Goal: Task Accomplishment & Management: Use online tool/utility

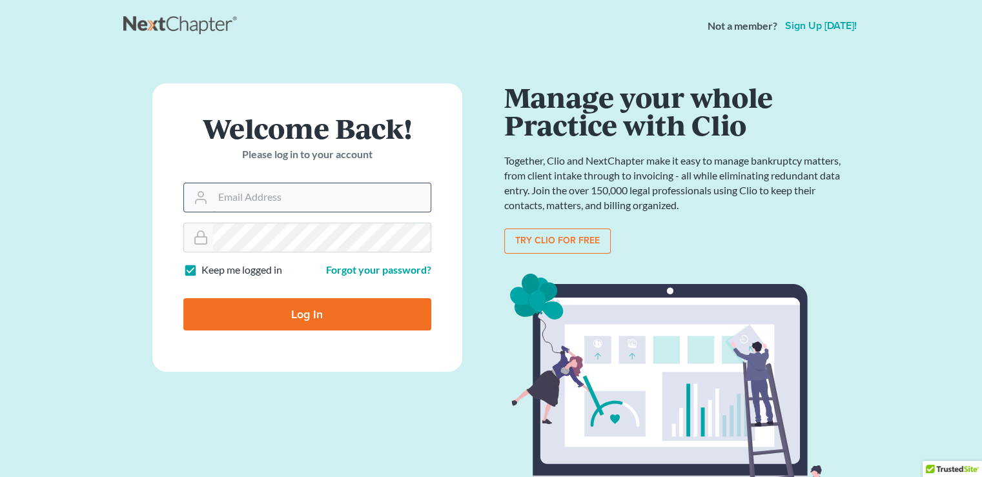
click at [295, 195] on input "Email Address" at bounding box center [322, 197] width 218 height 28
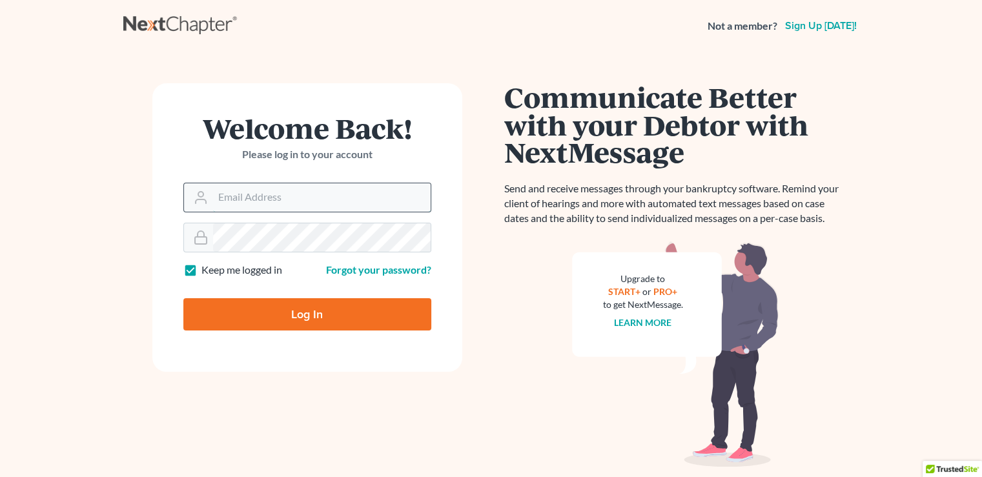
type input "e"
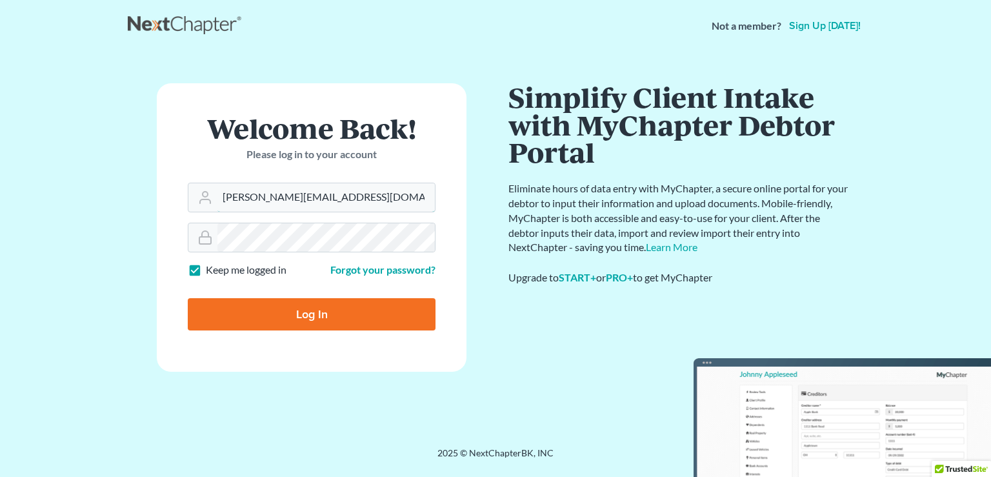
type input "[PERSON_NAME][EMAIL_ADDRESS][DOMAIN_NAME]"
click at [327, 312] on input "Log In" at bounding box center [312, 314] width 248 height 32
type input "Thinking..."
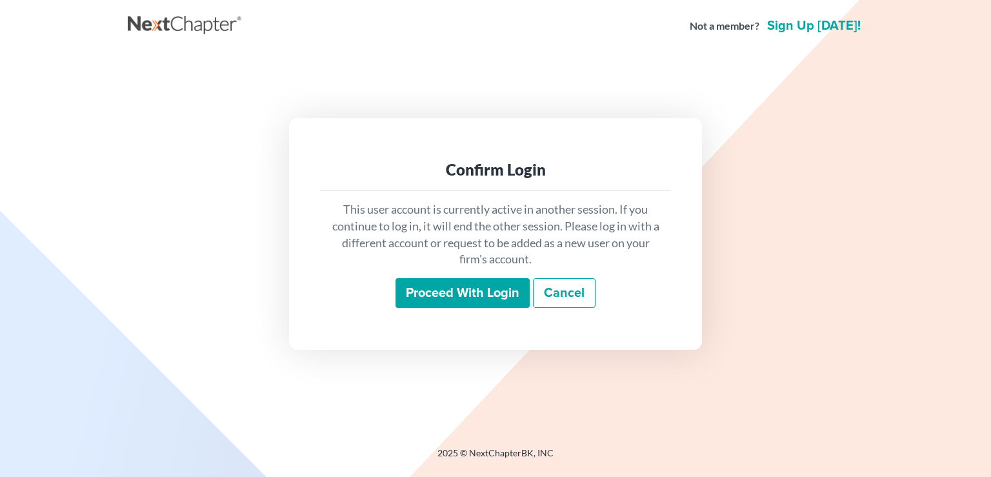
click at [465, 287] on input "Proceed with login" at bounding box center [463, 293] width 134 height 30
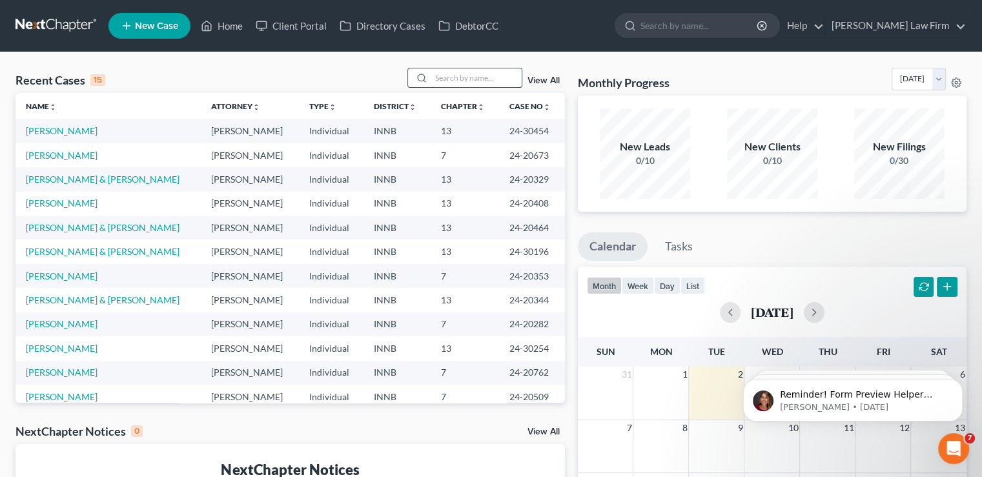
click at [452, 77] on input "search" at bounding box center [476, 77] width 90 height 19
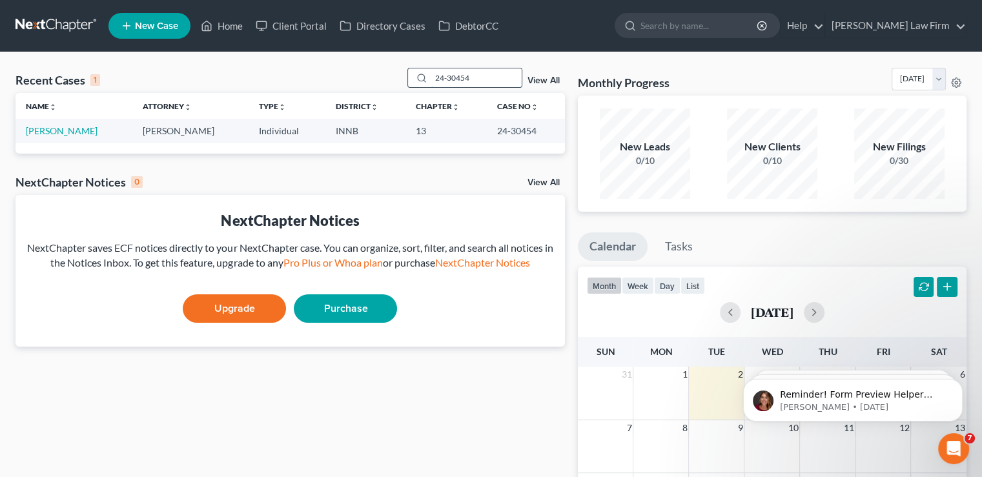
type input "24-30454"
click at [59, 132] on link "[PERSON_NAME]" at bounding box center [62, 130] width 72 height 11
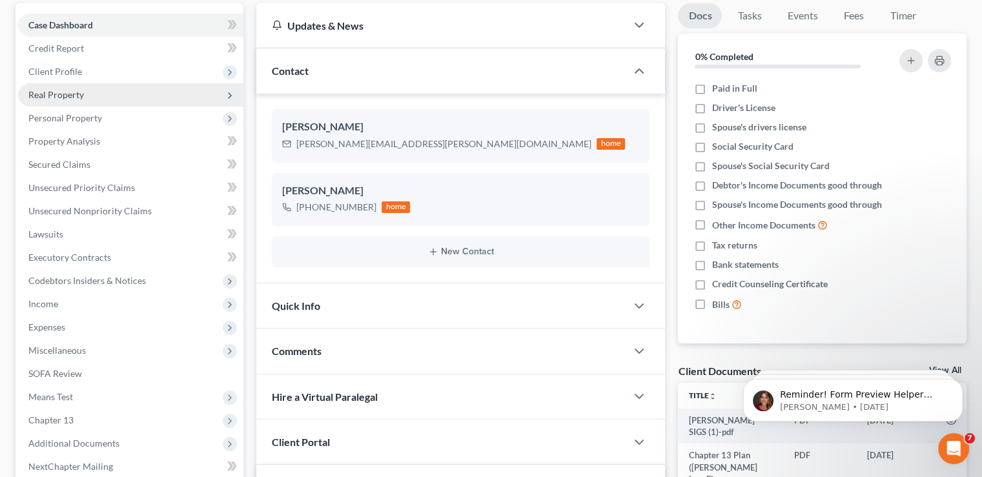
scroll to position [129, 0]
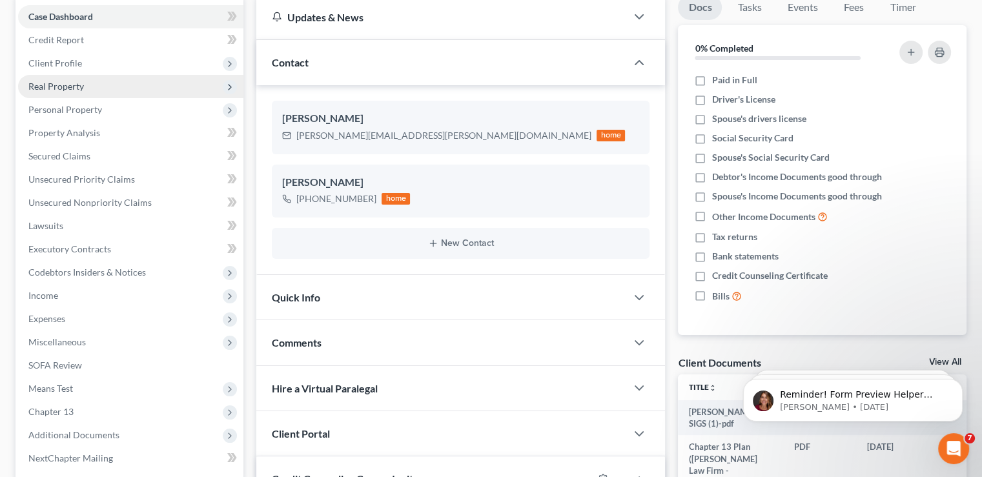
click at [65, 86] on span "Real Property" at bounding box center [56, 86] width 56 height 11
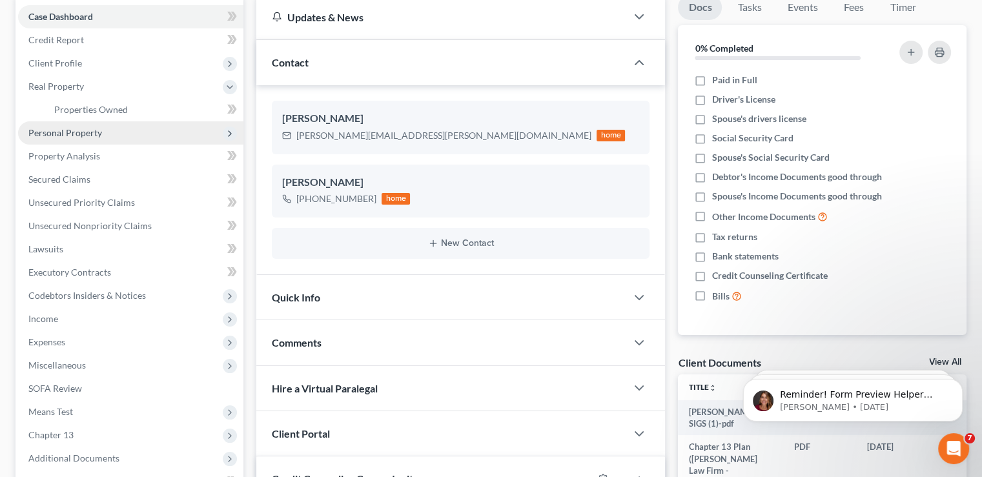
click at [62, 125] on span "Personal Property" at bounding box center [130, 132] width 225 height 23
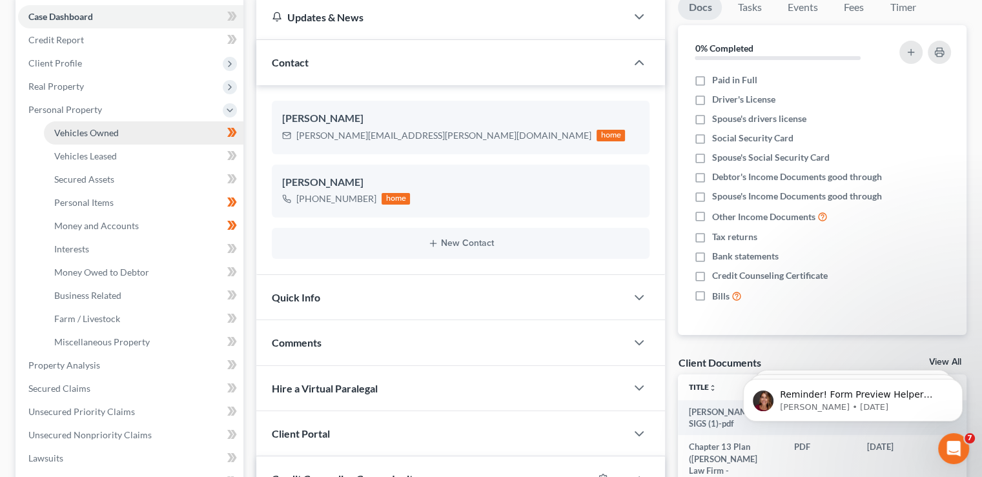
click at [106, 132] on span "Vehicles Owned" at bounding box center [86, 132] width 65 height 11
